Goal: Transaction & Acquisition: Purchase product/service

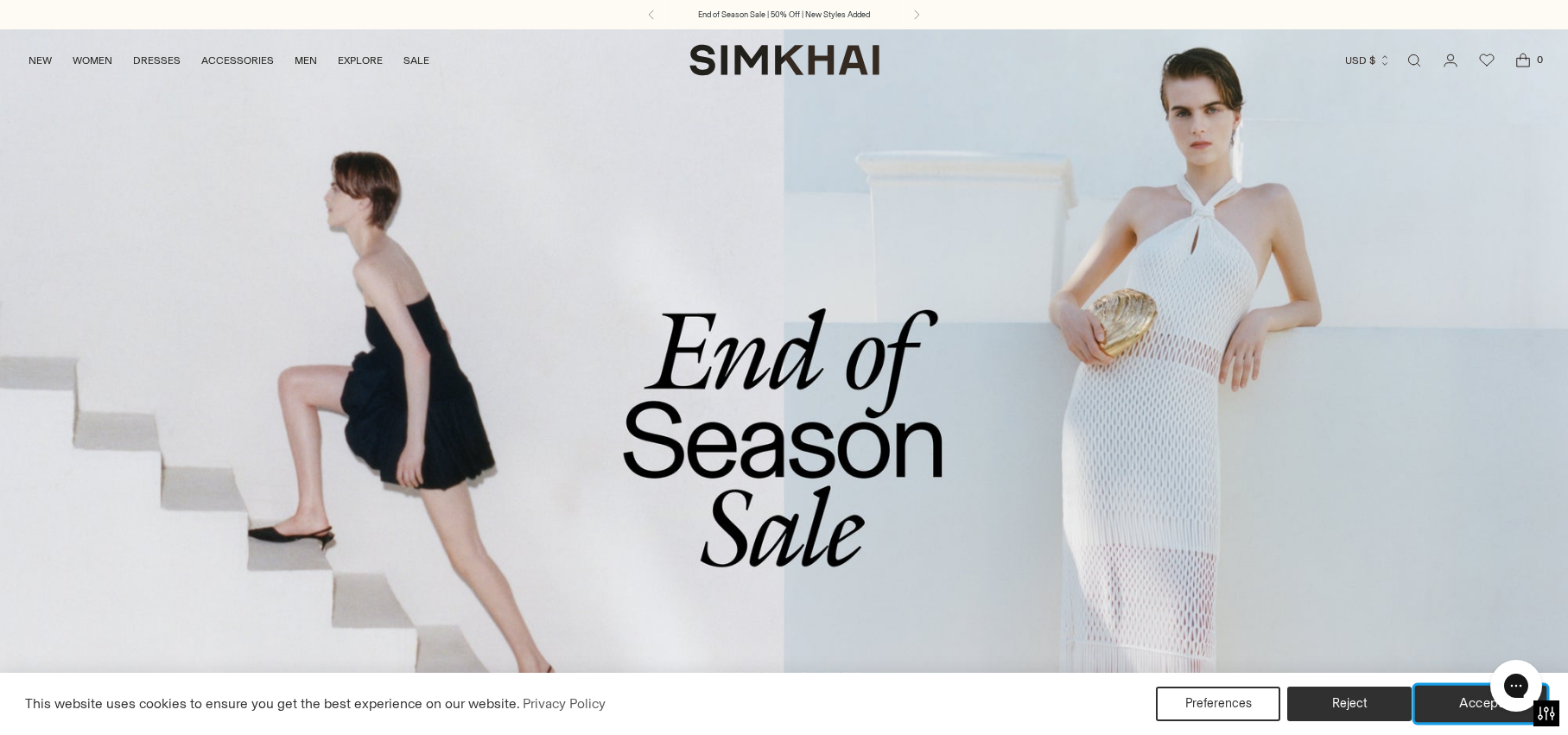
drag, startPoint x: 1460, startPoint y: 713, endPoint x: 1430, endPoint y: 709, distance: 30.3
click at [1460, 712] on button "Accept" at bounding box center [1480, 704] width 132 height 37
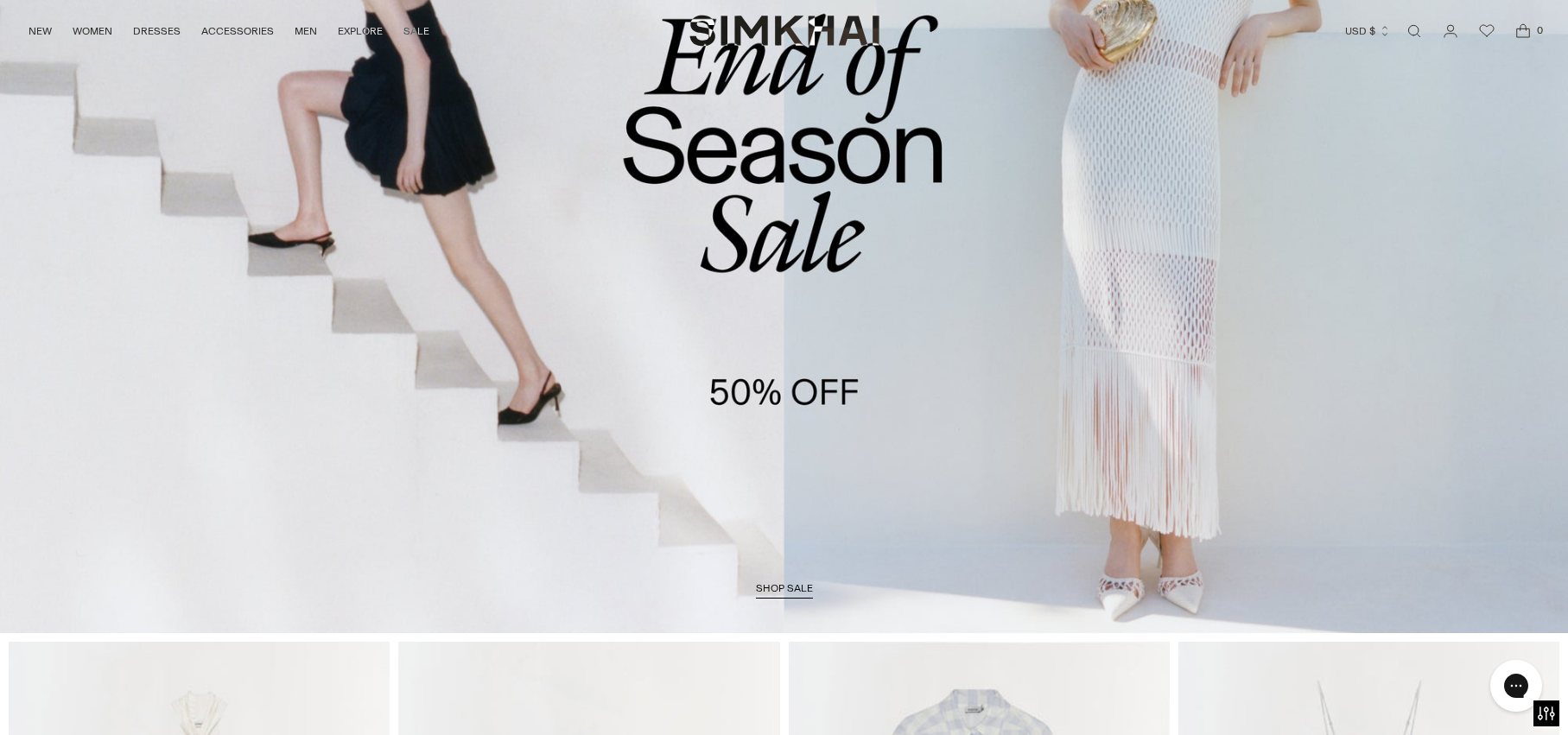
scroll to position [315, 0]
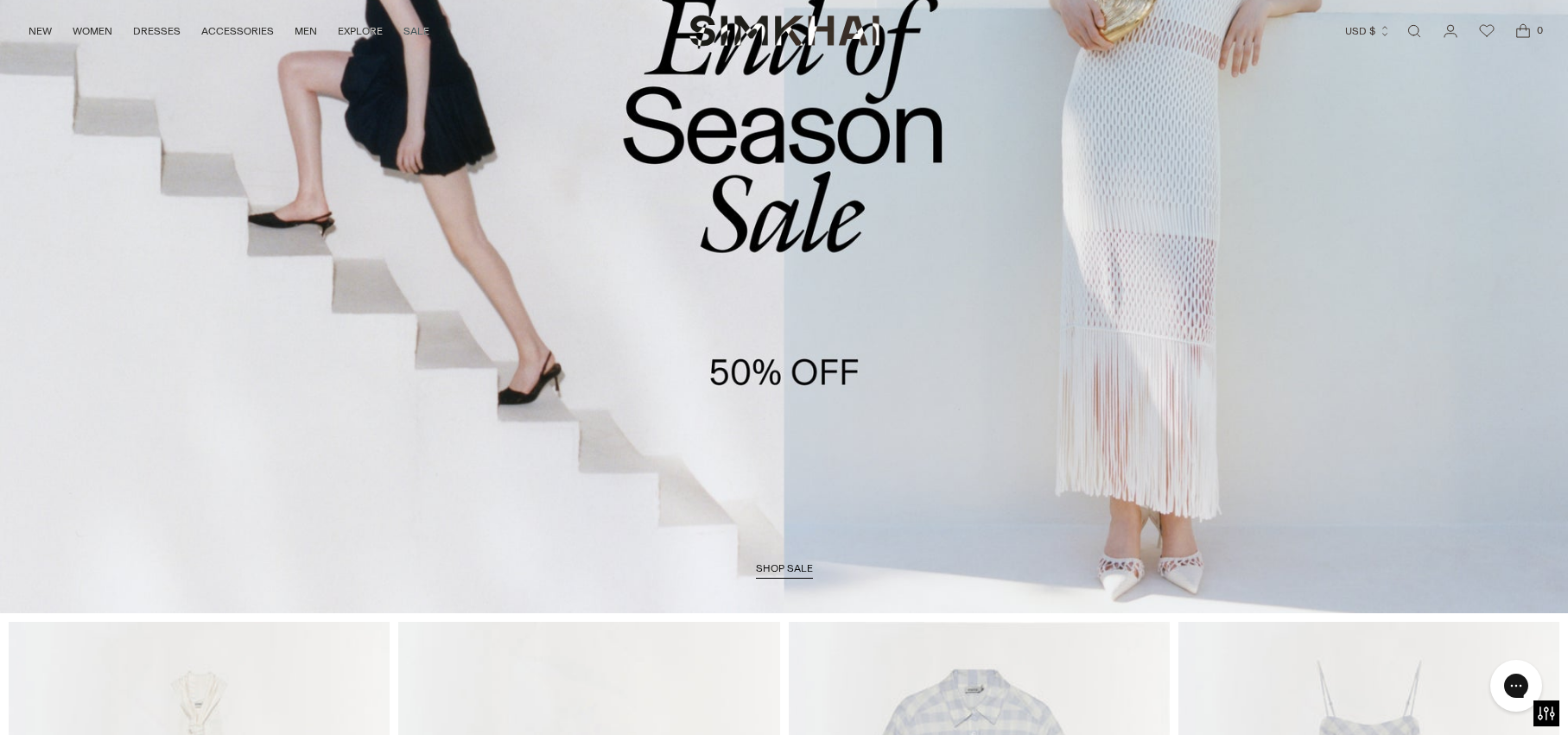
drag, startPoint x: 774, startPoint y: 573, endPoint x: 910, endPoint y: 429, distance: 198.1
click at [774, 572] on span "shop sale" at bounding box center [784, 568] width 57 height 13
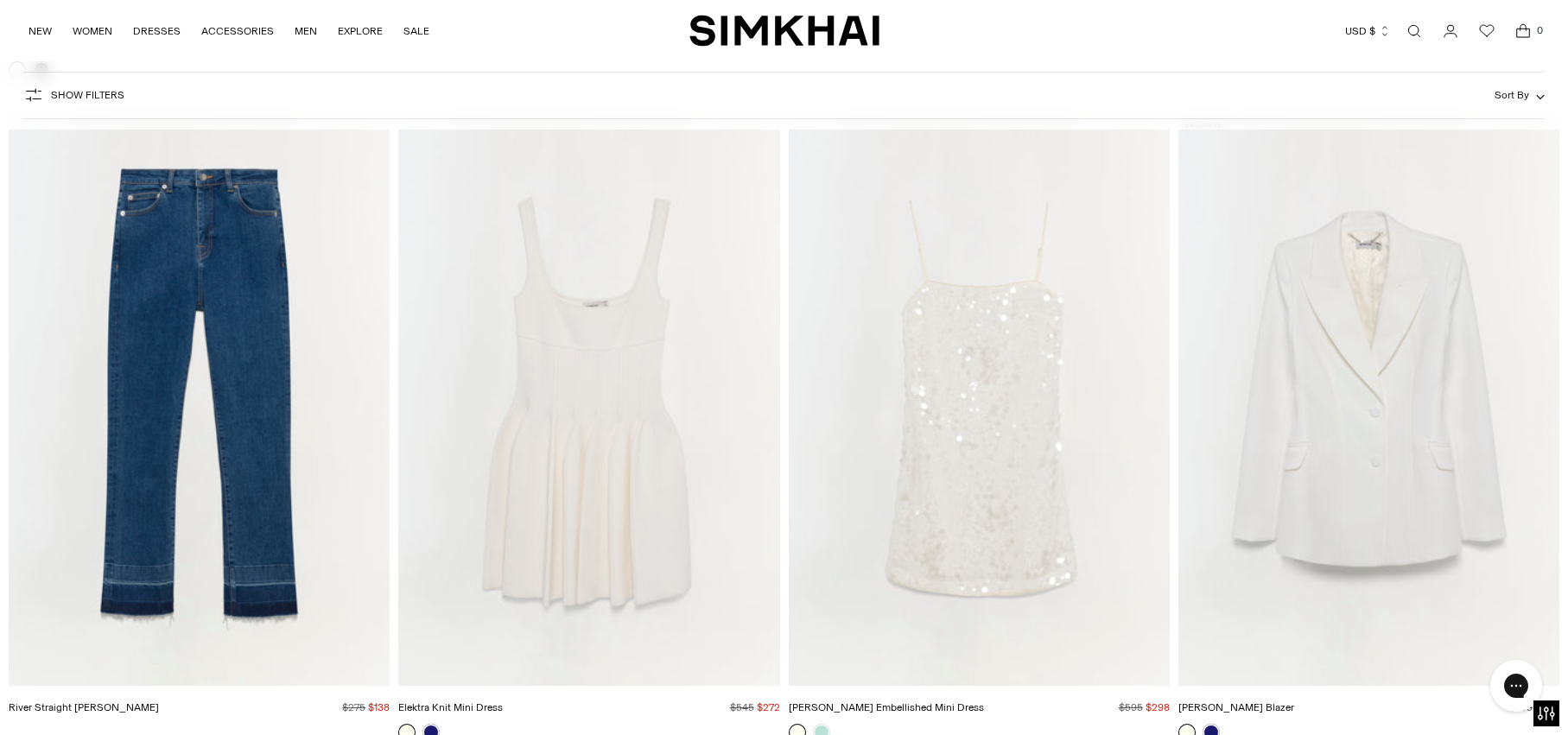
scroll to position [5396, 0]
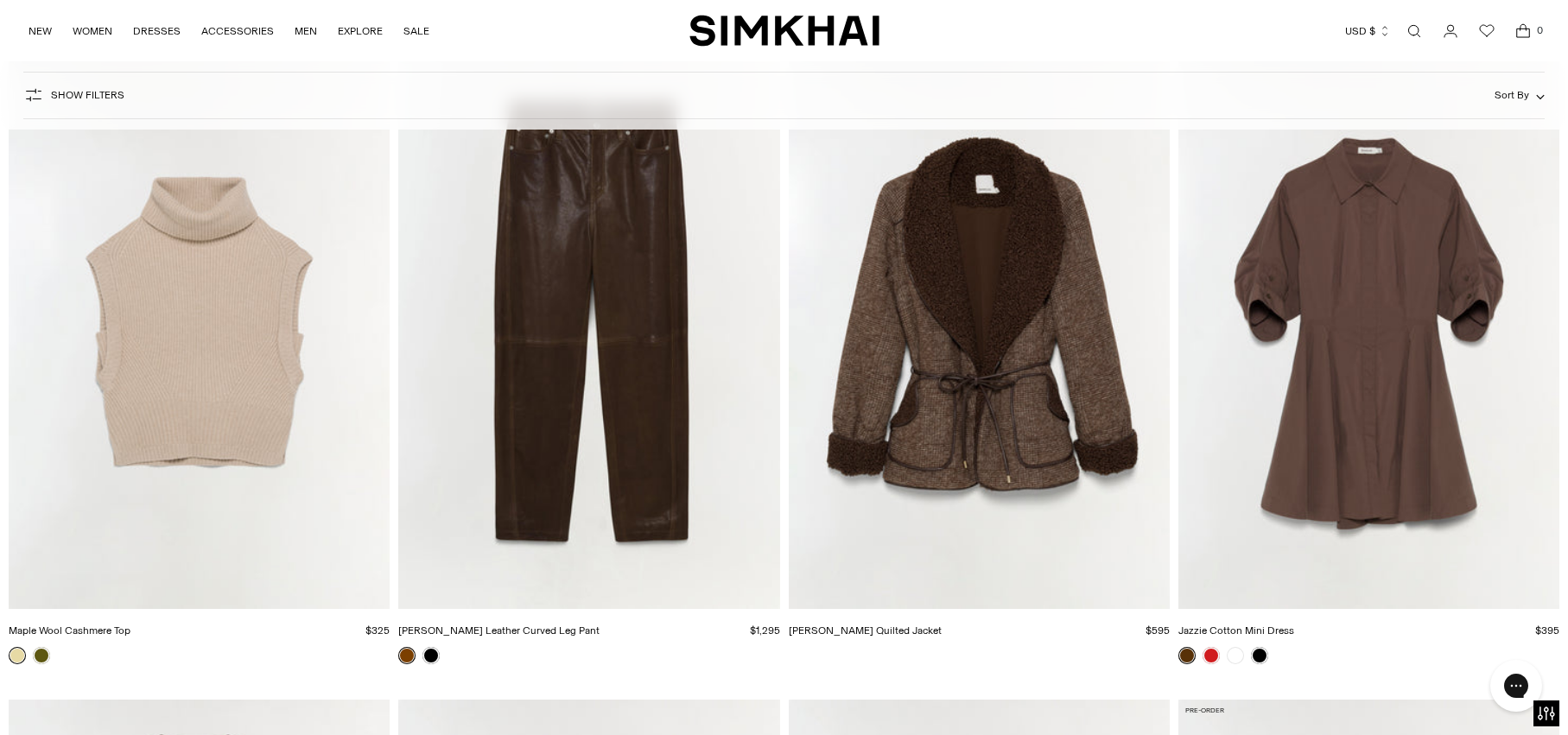
scroll to position [20072, 0]
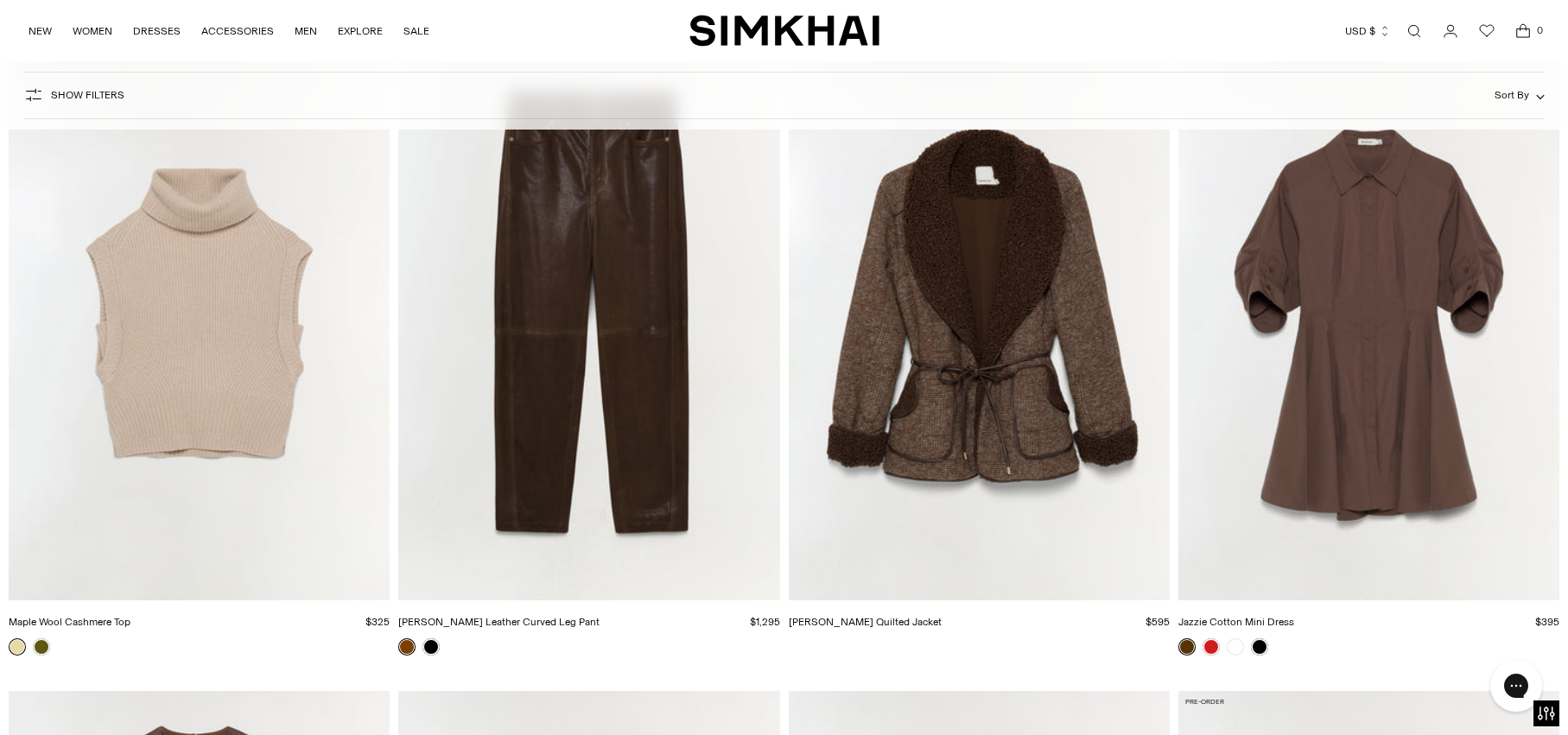
click at [0, 0] on img "Waldon Leather Curved Leg Pant" at bounding box center [0, 0] width 0 height 0
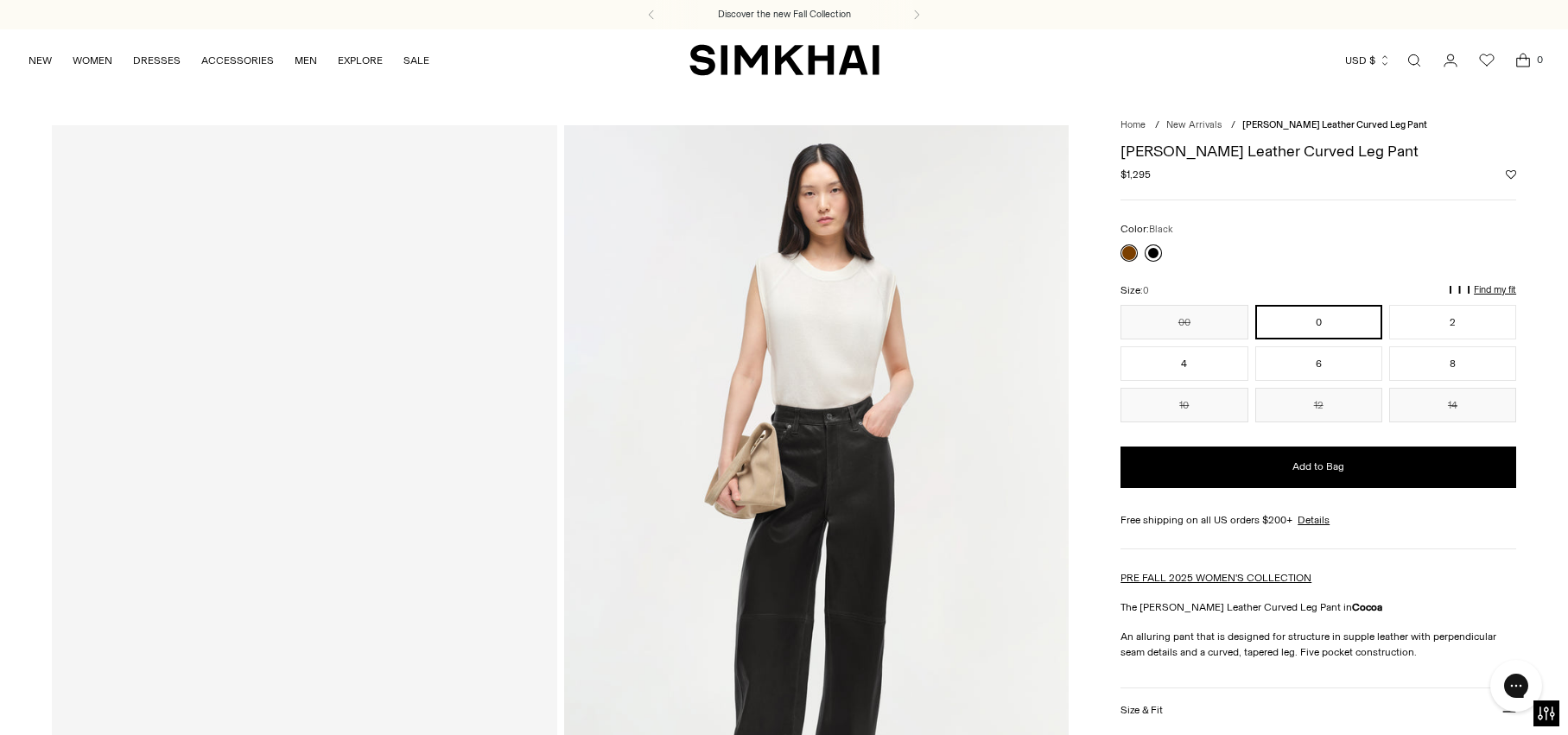
click at [1156, 257] on link at bounding box center [1153, 253] width 17 height 17
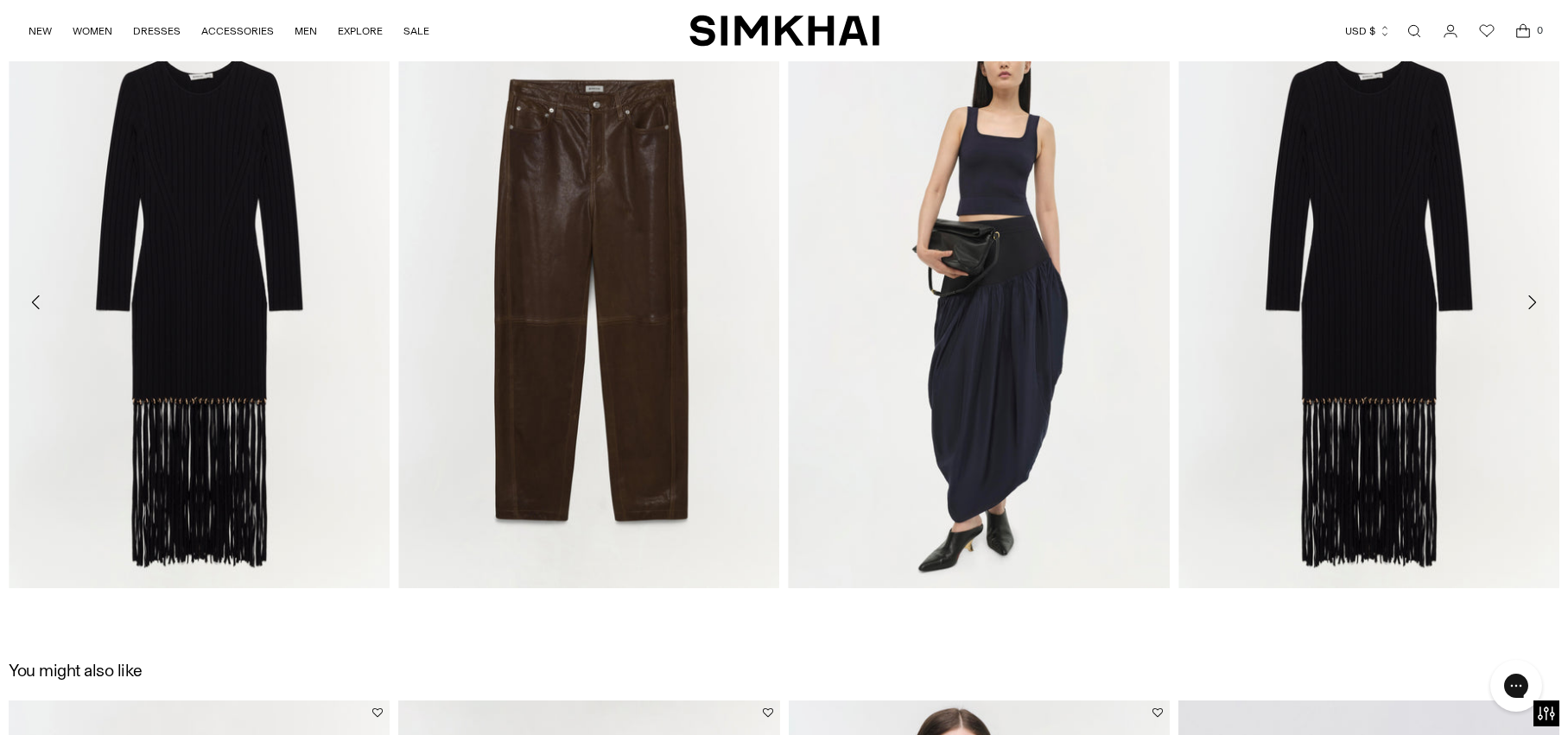
scroll to position [3099, 0]
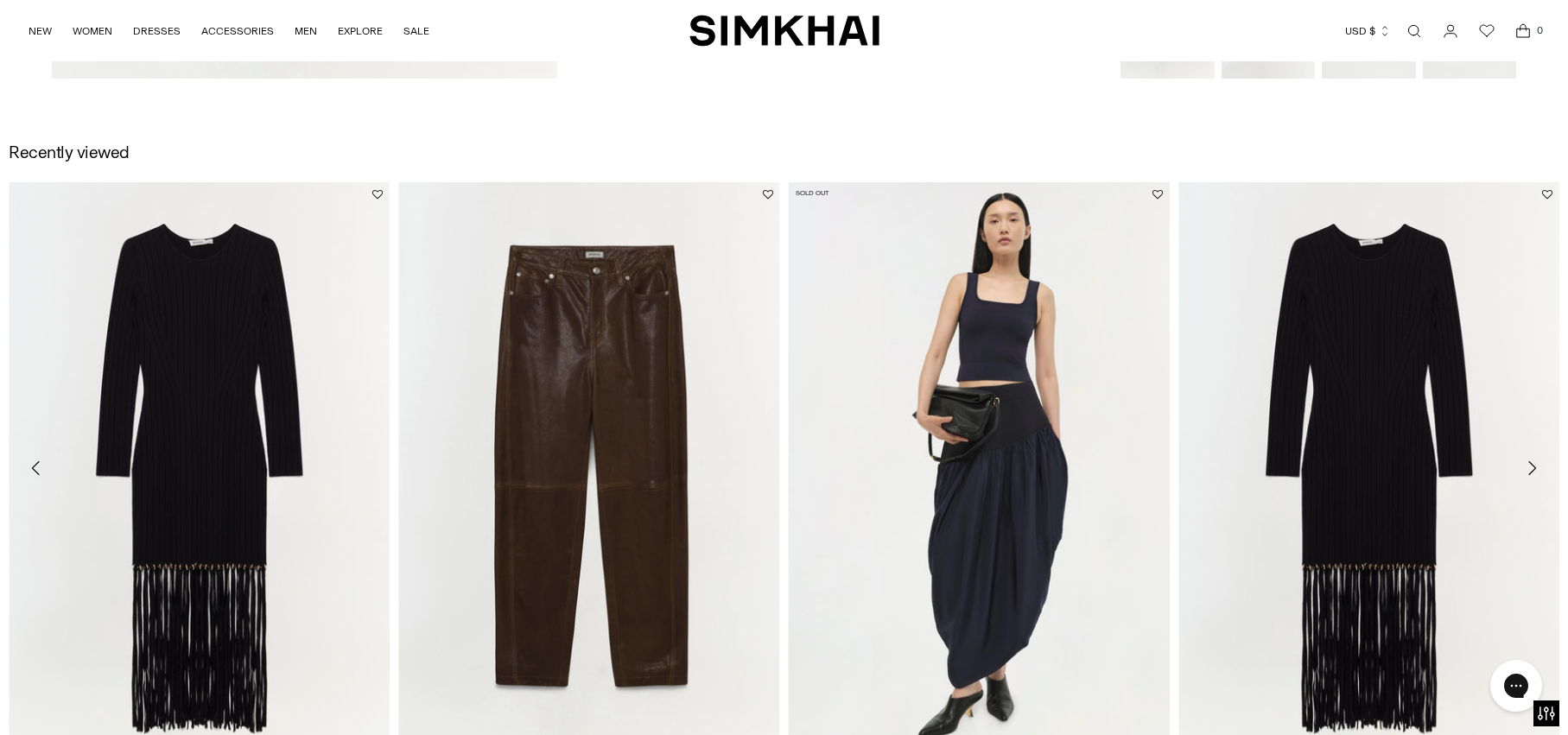
click at [0, 0] on img "Nala Skirt" at bounding box center [0, 0] width 0 height 0
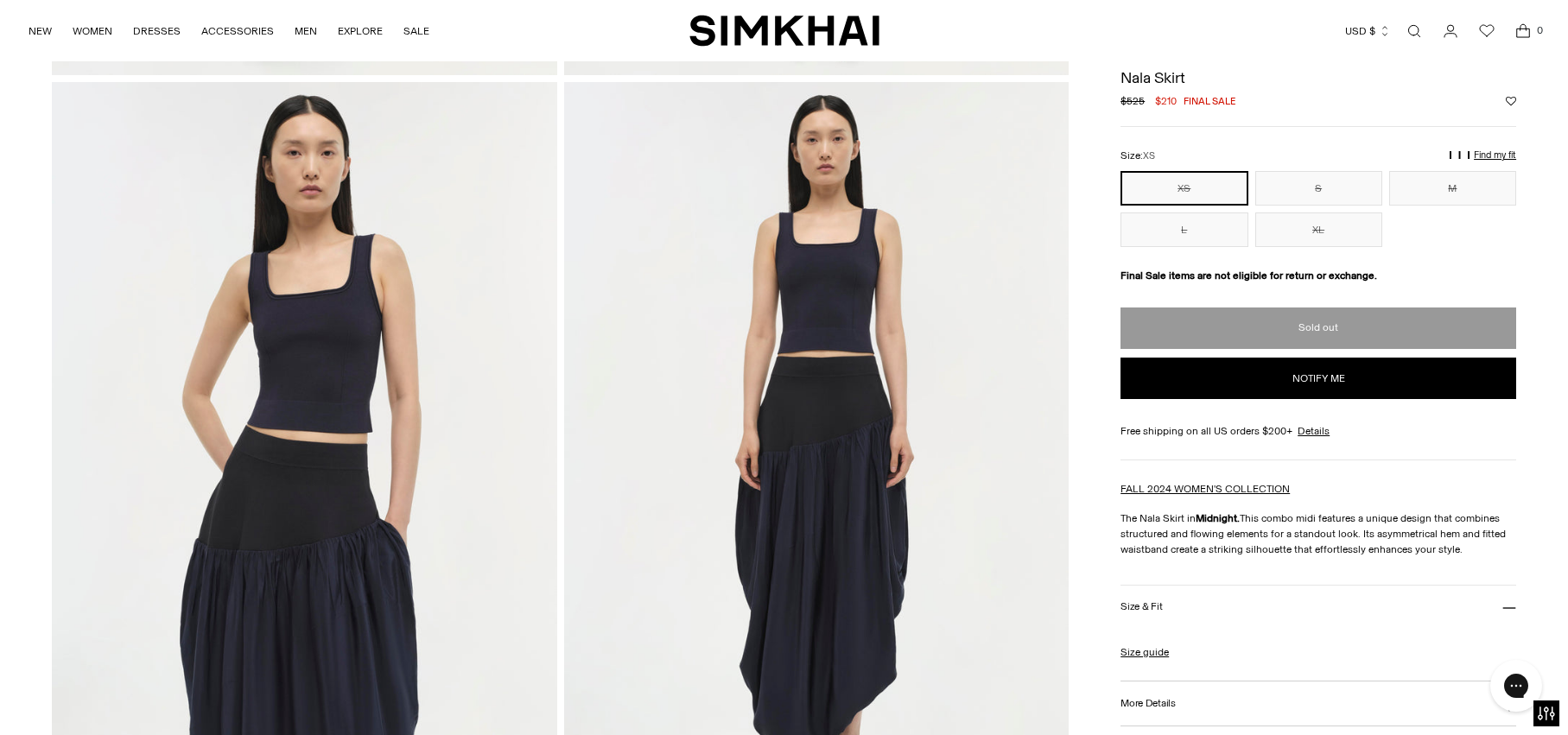
scroll to position [624, 0]
